Goal: Information Seeking & Learning: Learn about a topic

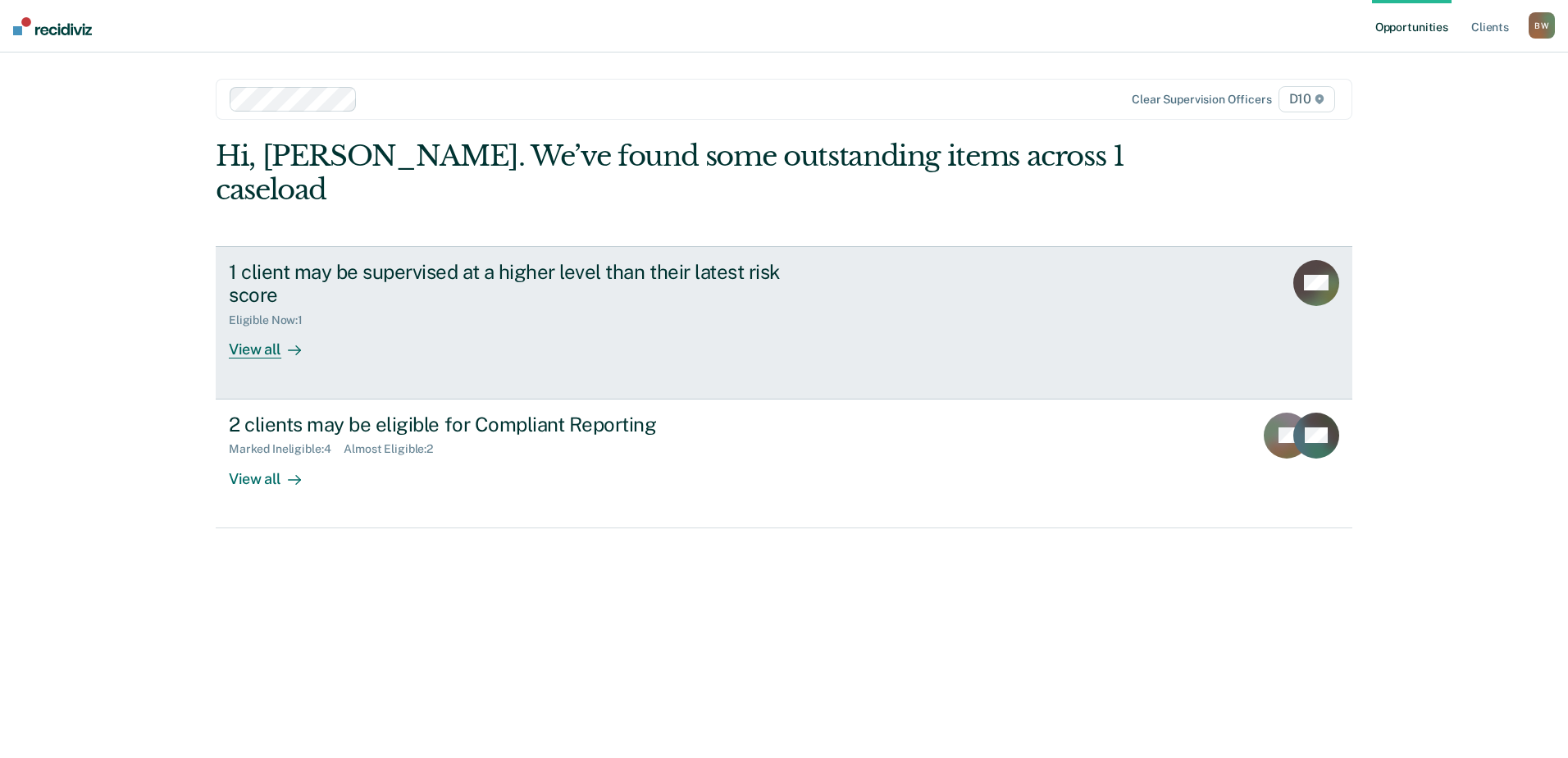
click at [297, 347] on icon at bounding box center [298, 350] width 4 height 9
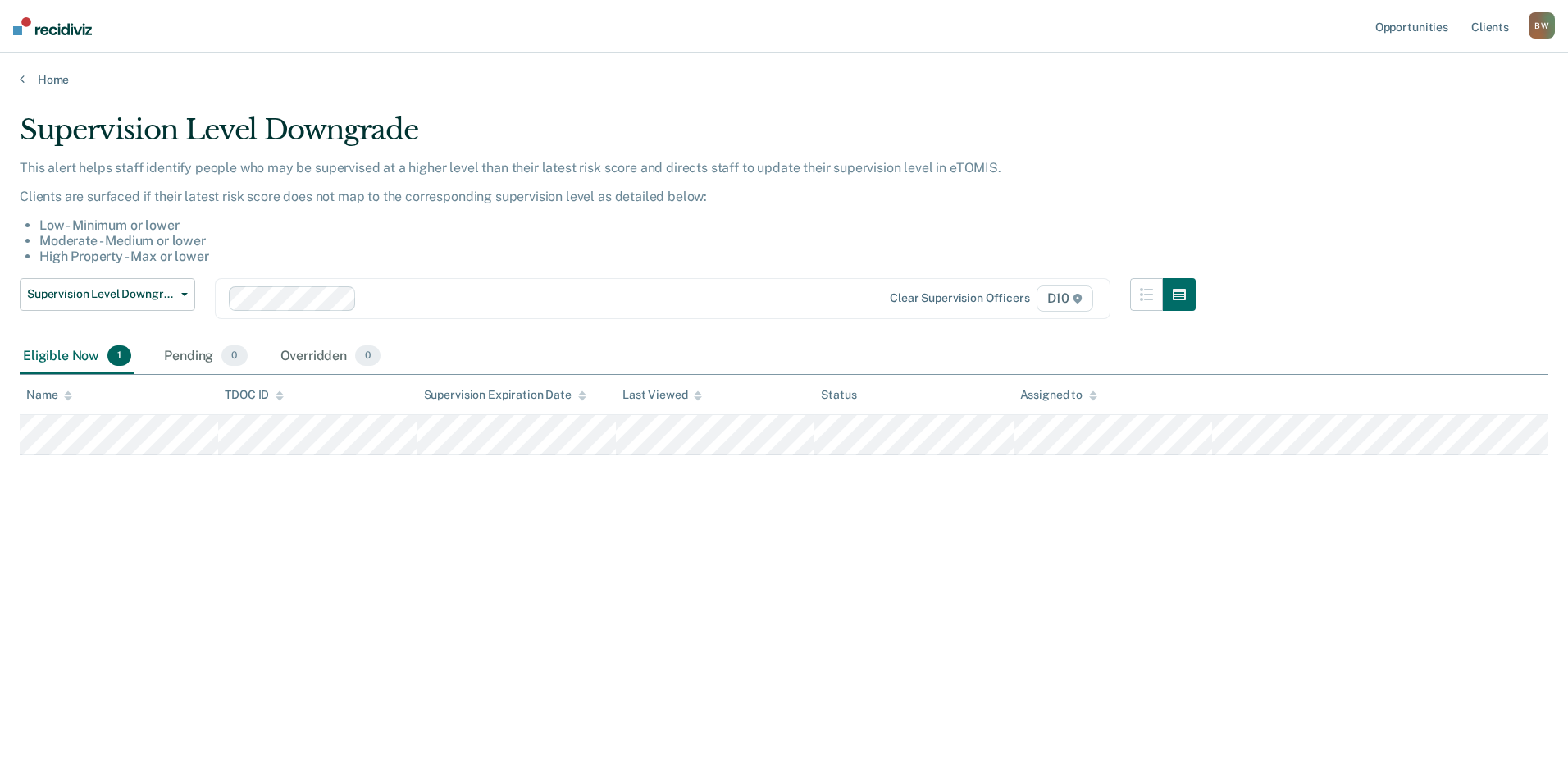
click at [1266, 356] on div "Eligible Now 1 Pending 0 Overridden 0" at bounding box center [784, 356] width 1529 height 36
click at [1266, 359] on div "Eligible Now 1 Pending 0 Overridden 0" at bounding box center [784, 356] width 1529 height 36
click at [919, 357] on div "Eligible Now 1 Pending 0 Overridden 0" at bounding box center [784, 356] width 1529 height 36
click at [900, 358] on div "Eligible Now 1 Pending 0 Overridden 0" at bounding box center [784, 356] width 1529 height 36
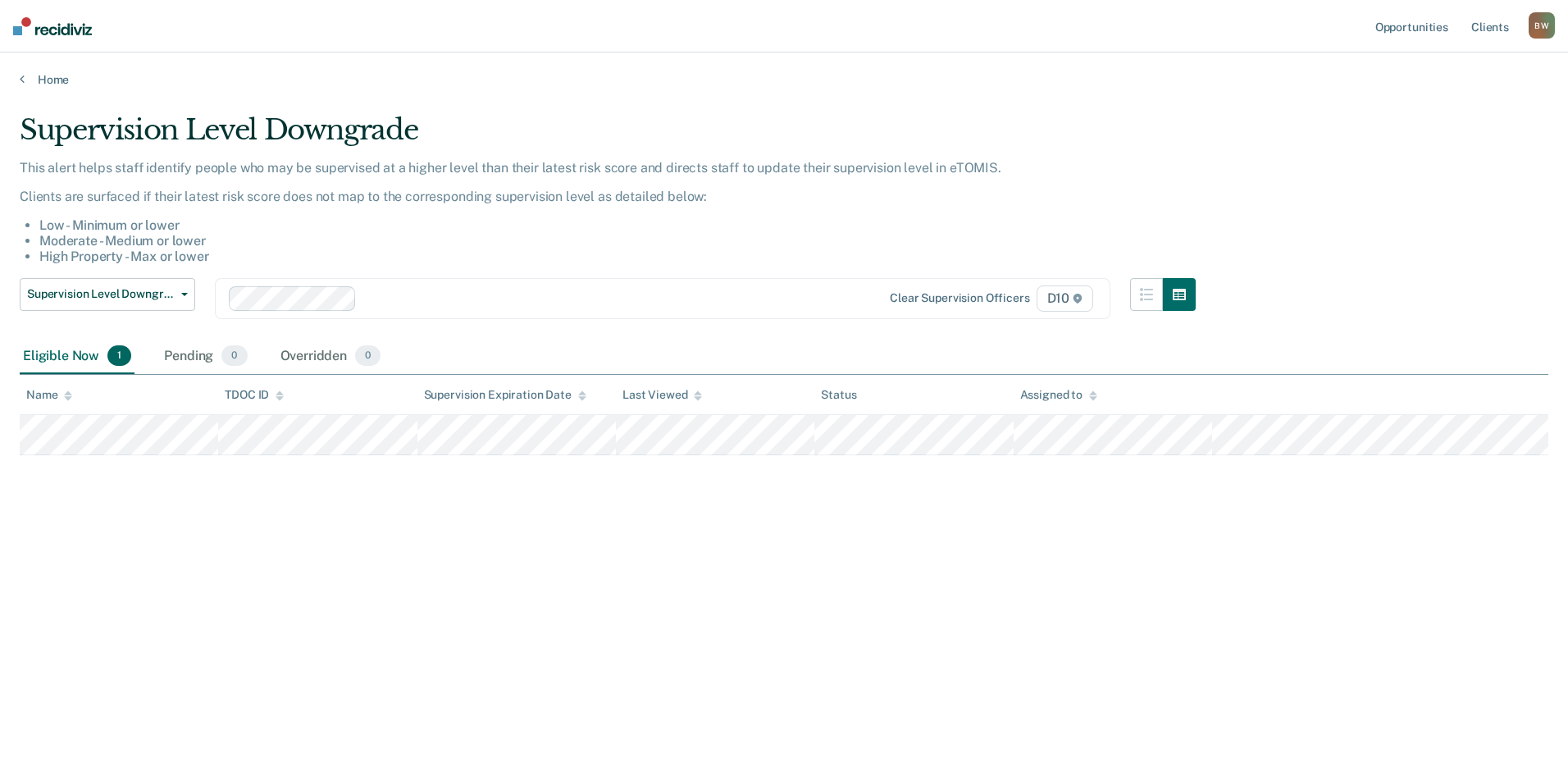
click at [696, 259] on li "High Property - Max or lower" at bounding box center [617, 256] width 1157 height 16
click at [690, 261] on li "High Property - Max or lower" at bounding box center [617, 256] width 1157 height 16
click at [59, 77] on link "Home" at bounding box center [784, 79] width 1529 height 15
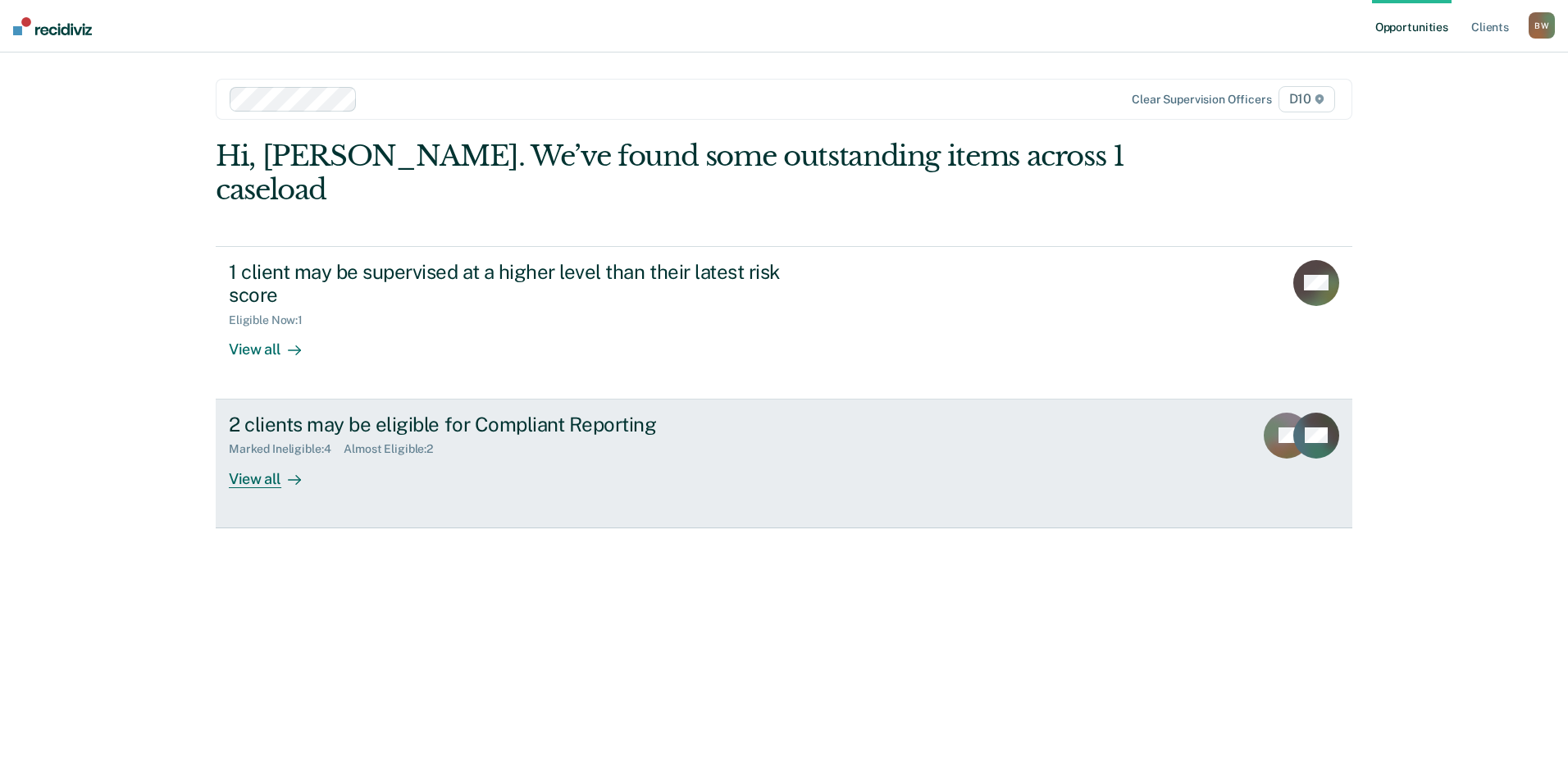
click at [268, 456] on div "View all" at bounding box center [274, 472] width 92 height 32
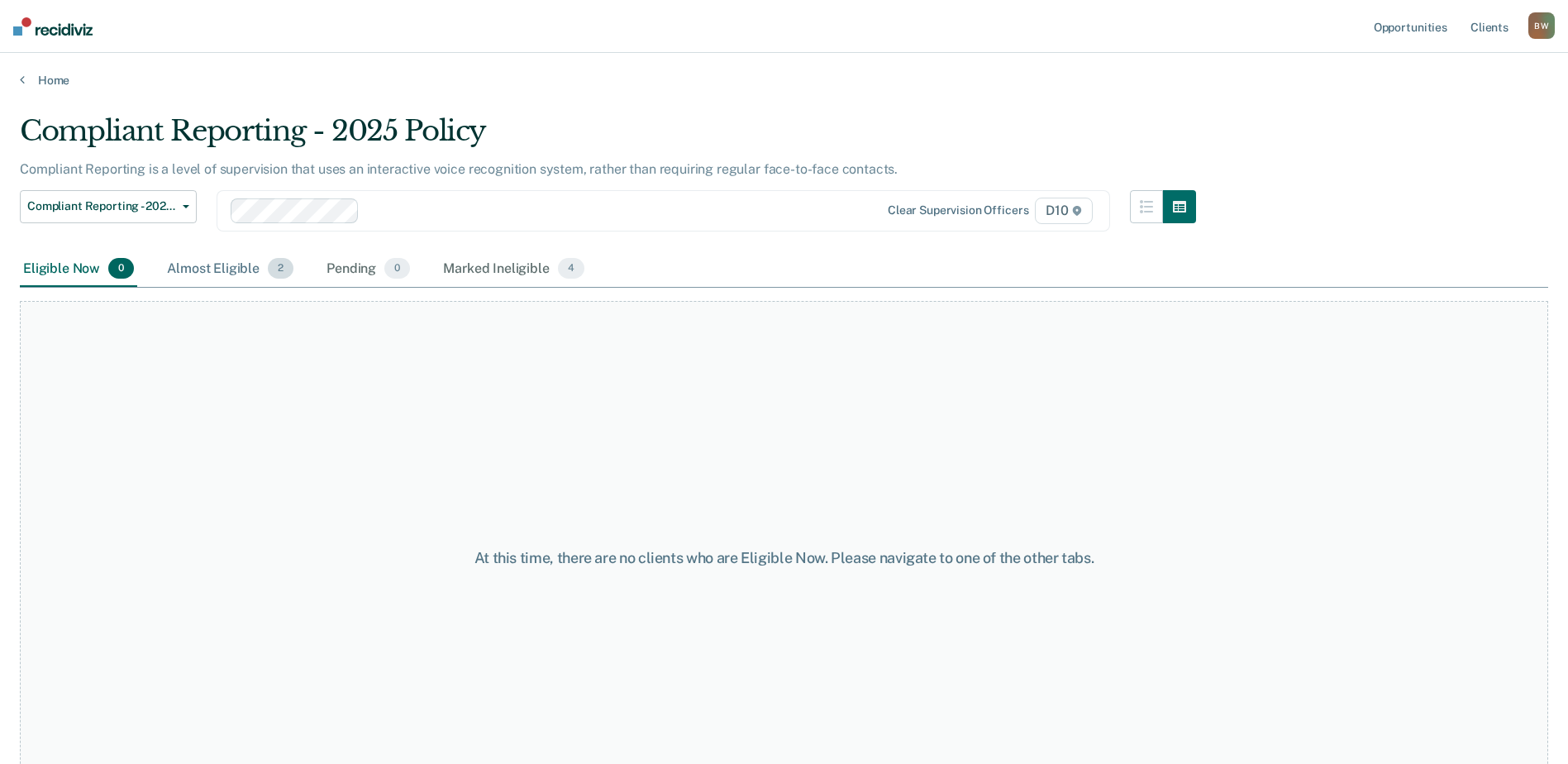
click at [221, 278] on div "Almost Eligible 2" at bounding box center [230, 269] width 133 height 37
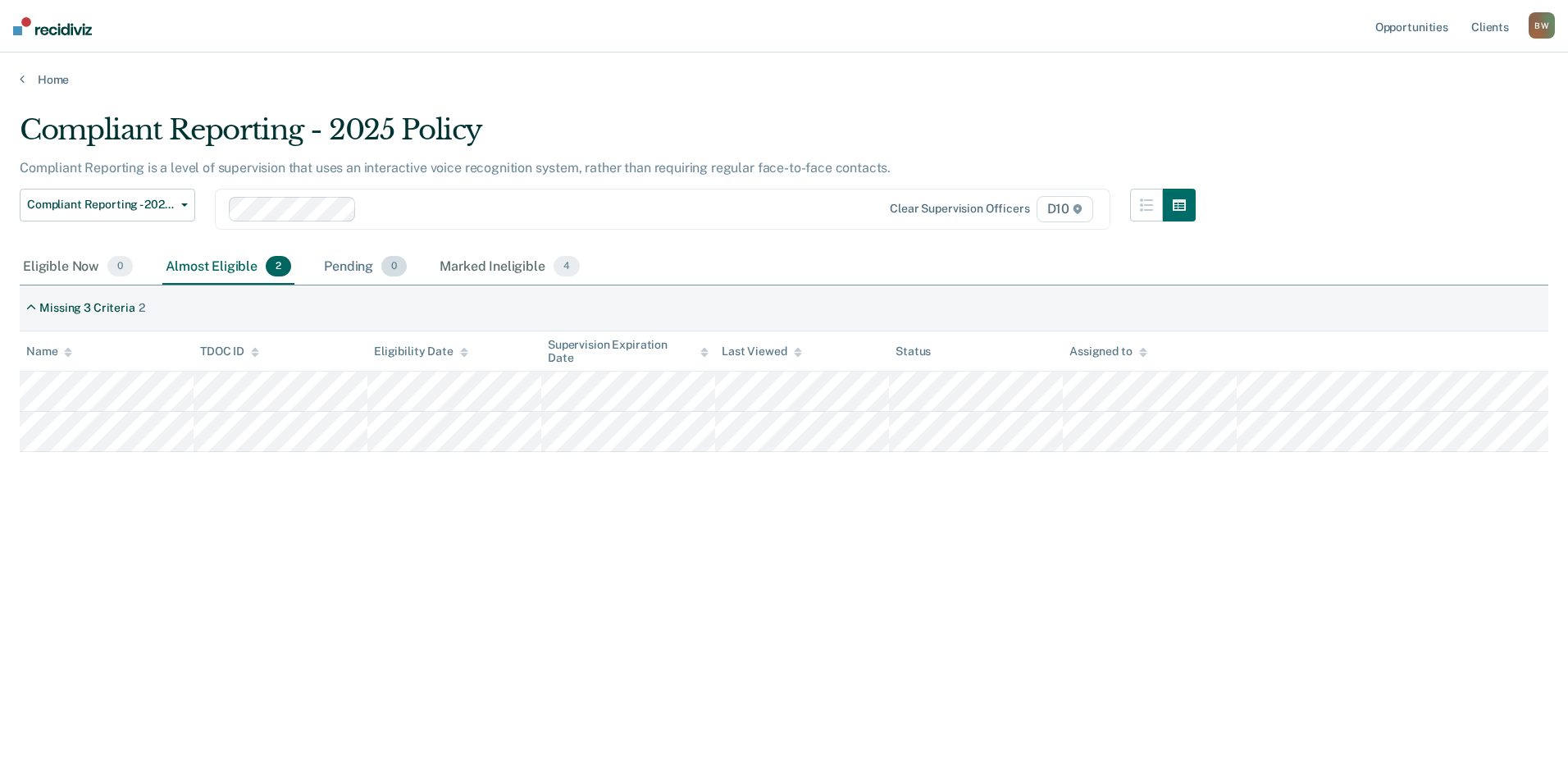
click at [350, 261] on div "Pending 0" at bounding box center [365, 267] width 90 height 36
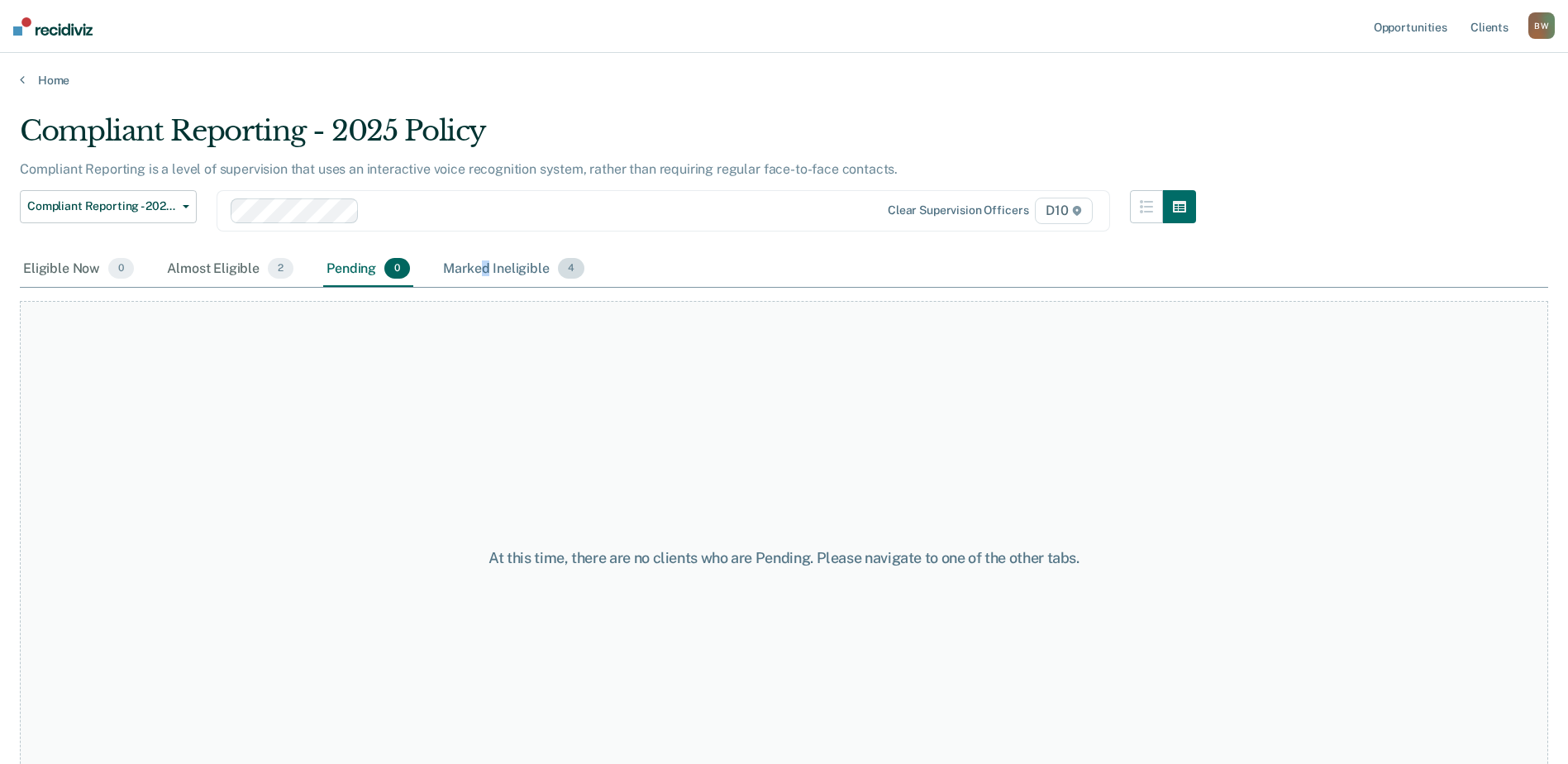
click at [486, 265] on div "Marked Ineligible 4" at bounding box center [513, 269] width 148 height 37
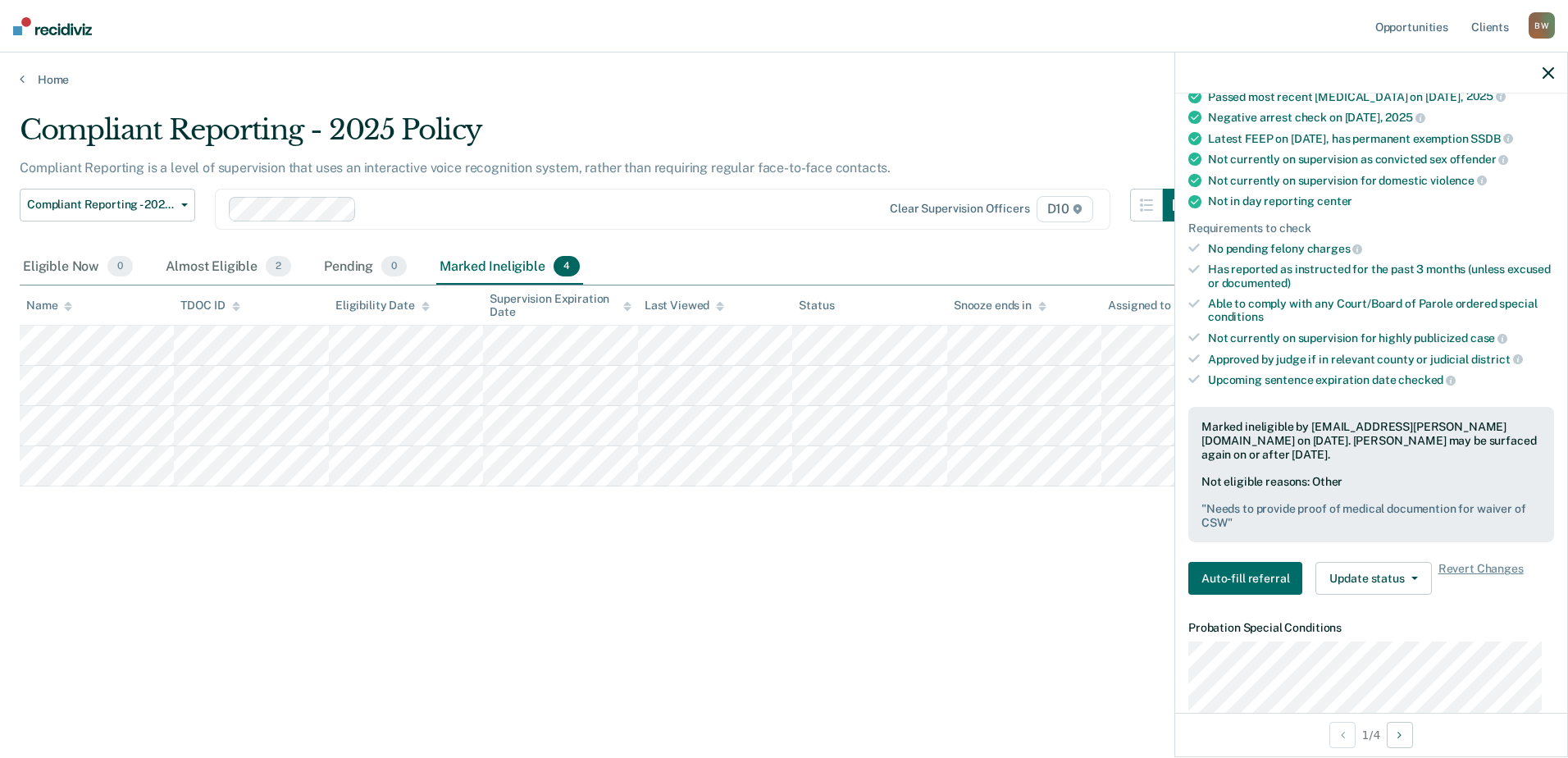
scroll to position [246, 0]
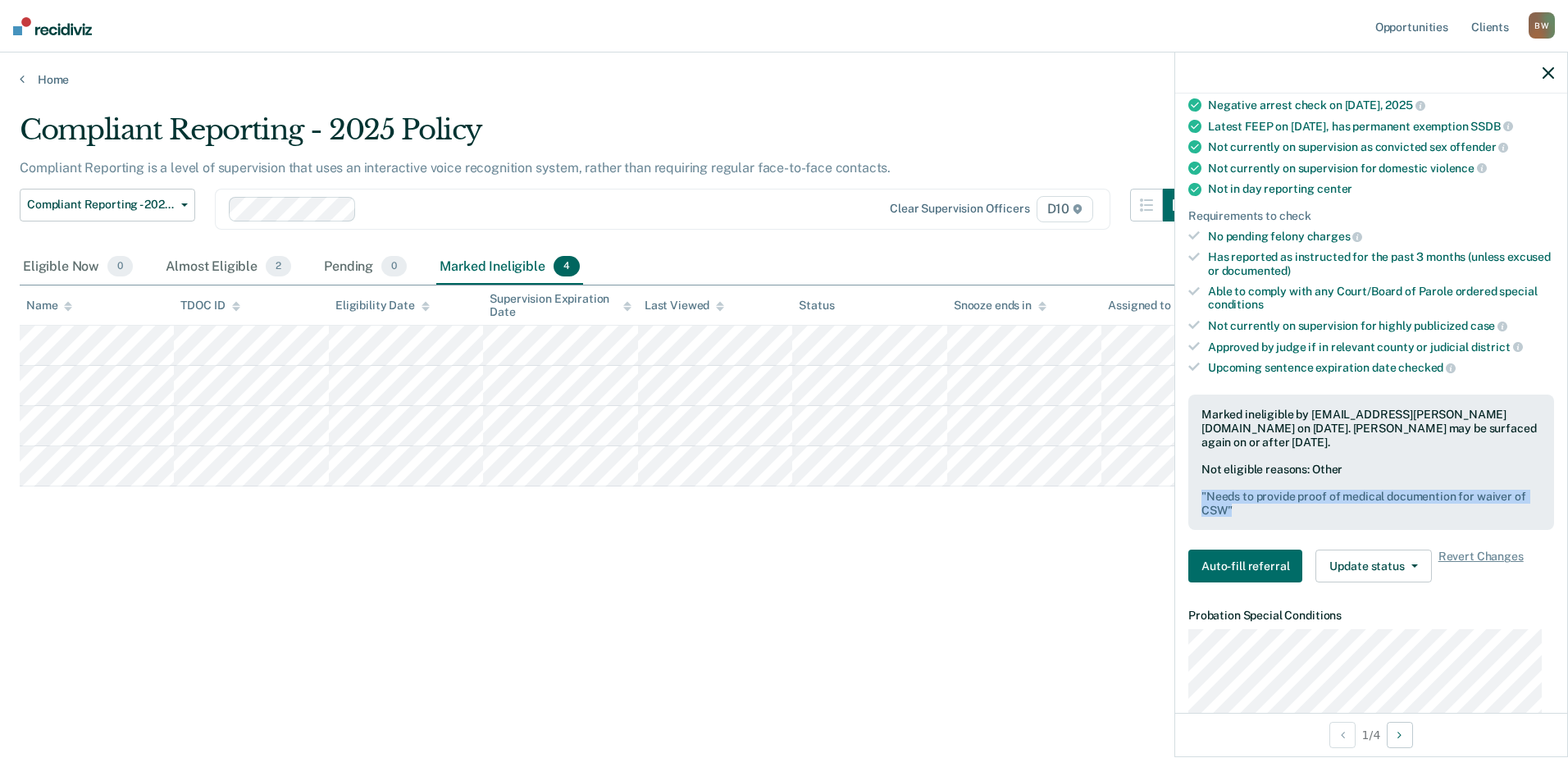
drag, startPoint x: 1236, startPoint y: 507, endPoint x: 1202, endPoint y: 495, distance: 36.1
click at [1202, 495] on pre "" Needs to provide proof of medical documention for waiver of CSW "" at bounding box center [1371, 503] width 340 height 28
drag, startPoint x: 1202, startPoint y: 495, endPoint x: 1246, endPoint y: 510, distance: 46.5
click at [1246, 510] on pre "" Needs to provide proof of medical documention for waiver of CSW "" at bounding box center [1371, 503] width 340 height 28
click at [1554, 69] on div at bounding box center [1371, 73] width 392 height 41
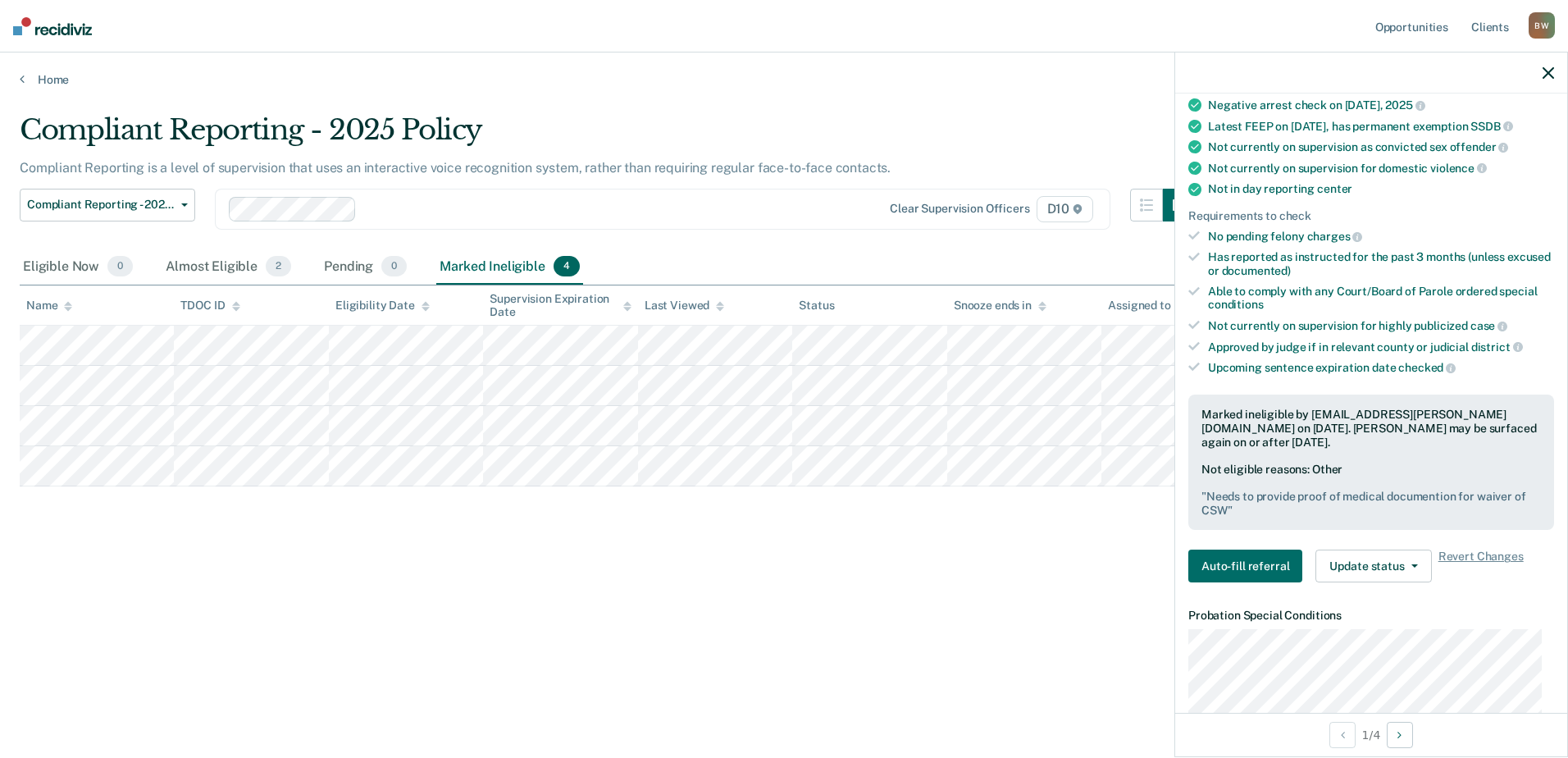
click at [1549, 71] on icon "button" at bounding box center [1548, 73] width 12 height 12
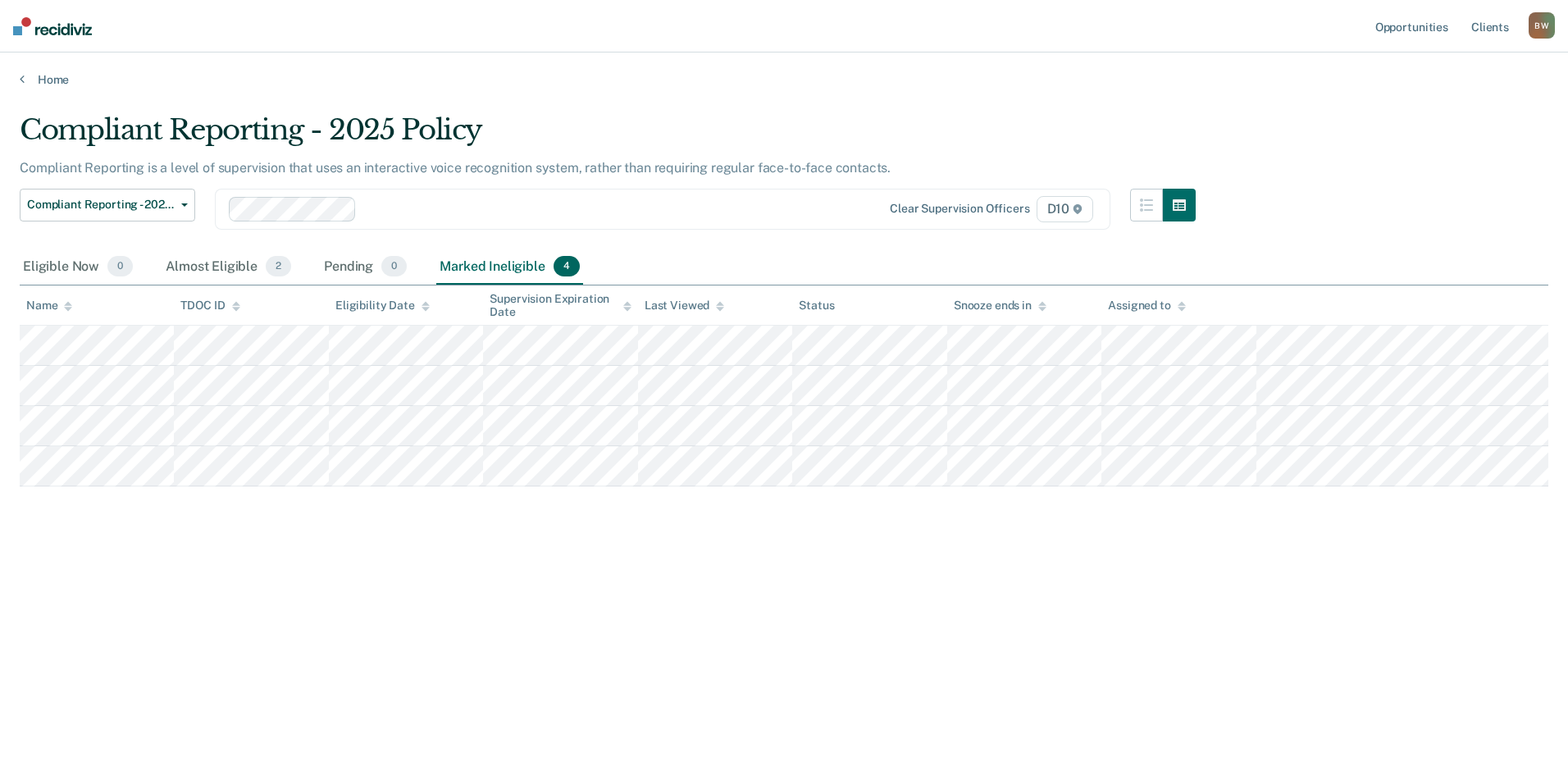
click at [824, 115] on div "Compliant Reporting - 2025 Policy" at bounding box center [607, 136] width 1176 height 46
click at [834, 109] on main "Compliant Reporting - 2025 Policy Compliant Reporting is a level of supervision…" at bounding box center [784, 419] width 1568 height 666
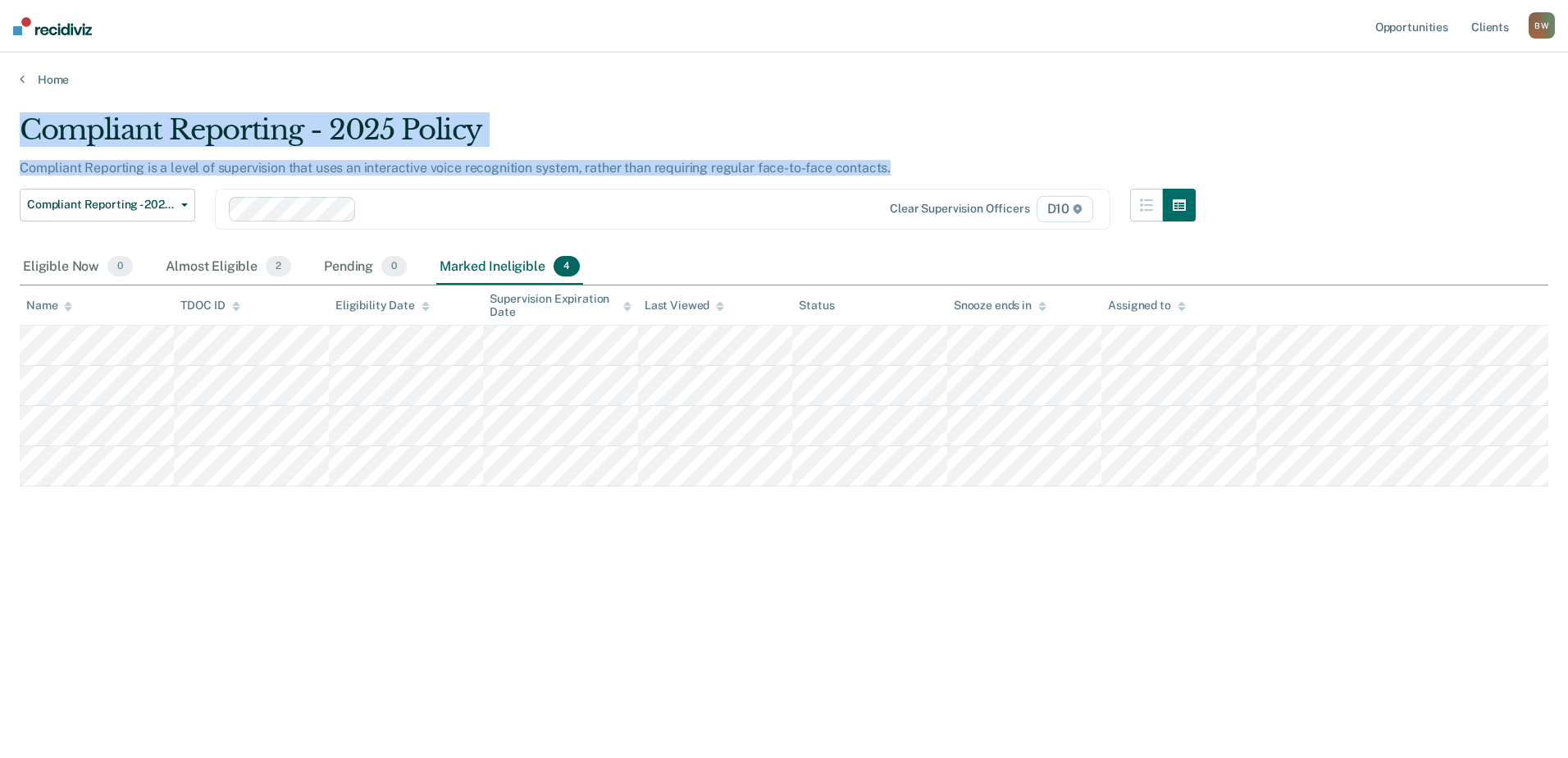
drag, startPoint x: 891, startPoint y: 164, endPoint x: 17, endPoint y: 132, distance: 874.6
click at [17, 132] on main "Compliant Reporting - 2025 Policy Compliant Reporting is a level of supervision…" at bounding box center [784, 419] width 1568 height 666
click at [553, 135] on div "Compliant Reporting - 2025 Policy" at bounding box center [607, 136] width 1176 height 46
drag, startPoint x: 894, startPoint y: 168, endPoint x: 28, endPoint y: 123, distance: 867.2
click at [28, 123] on div "Compliant Reporting - 2025 Policy Compliant Reporting is a level of supervision…" at bounding box center [607, 181] width 1176 height 136
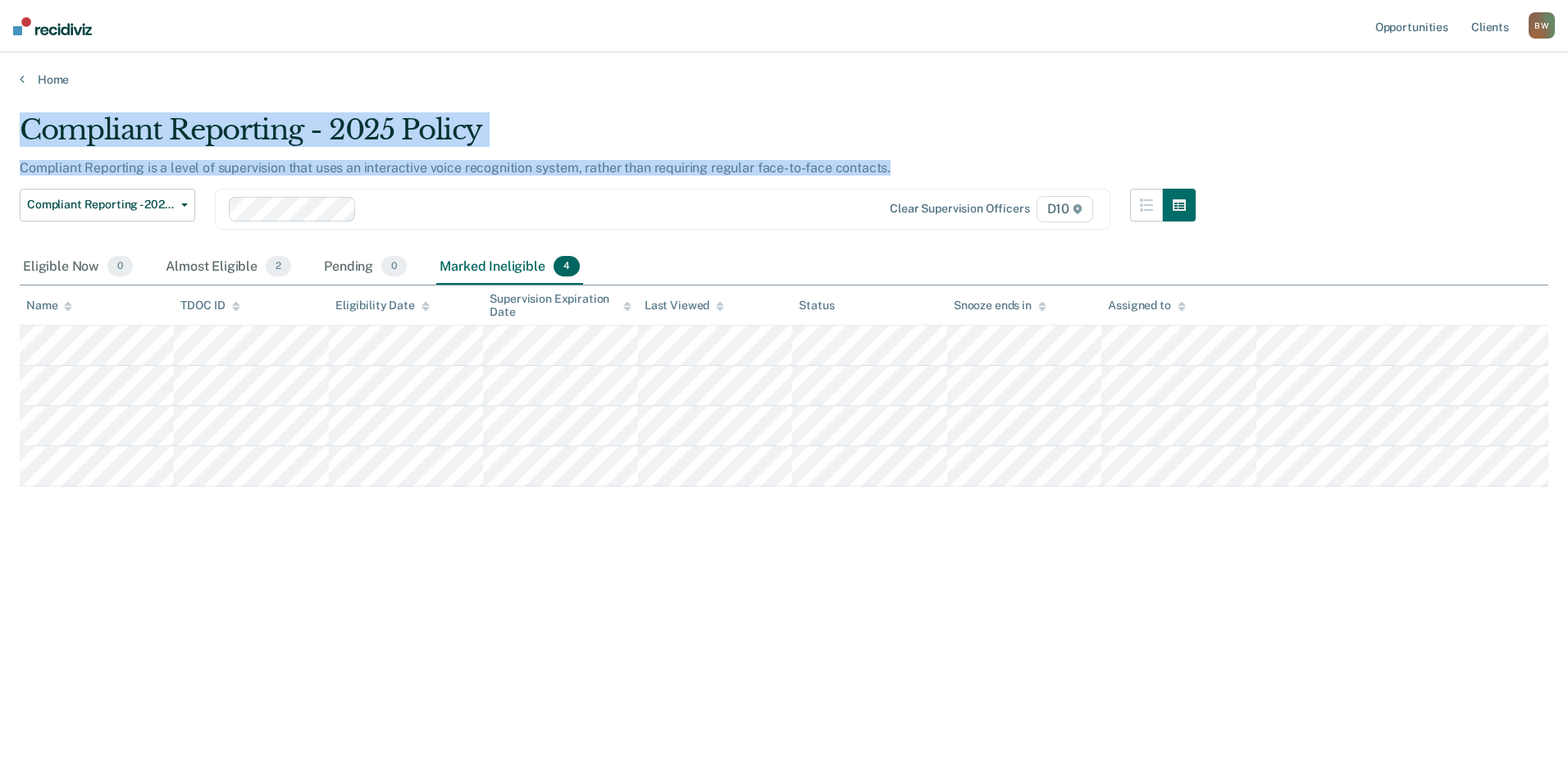
click at [545, 122] on div "Compliant Reporting - 2025 Policy" at bounding box center [607, 136] width 1176 height 46
click at [552, 121] on div "Compliant Reporting - 2025 Policy" at bounding box center [607, 136] width 1176 height 46
